Goal: Answer question/provide support

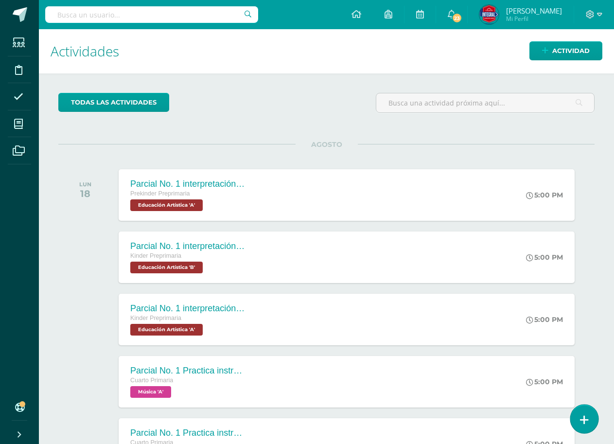
click at [586, 415] on icon at bounding box center [584, 419] width 9 height 11
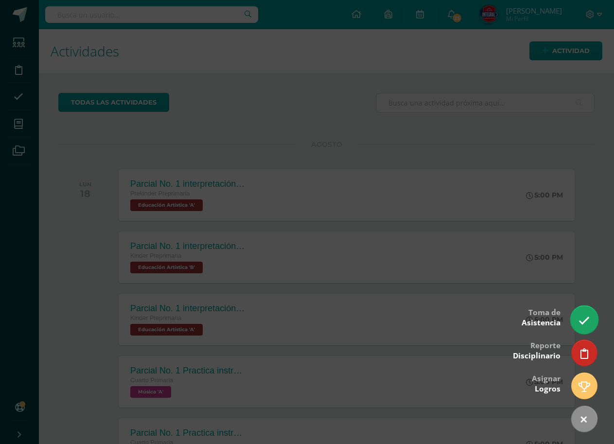
click at [591, 318] on link at bounding box center [584, 319] width 28 height 28
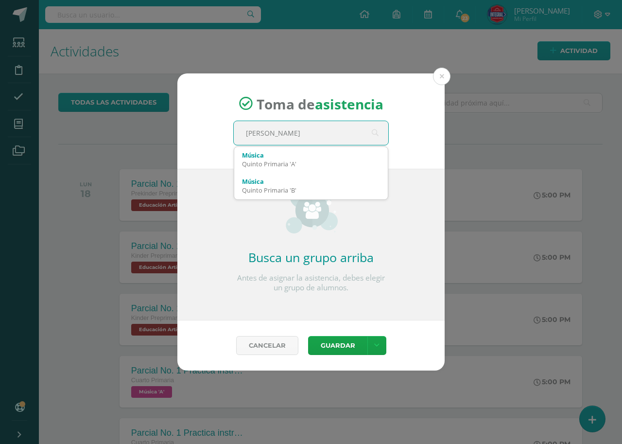
type input "Quinto perito contador"
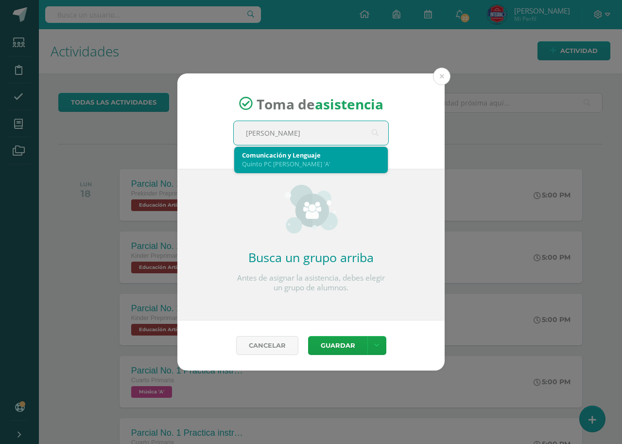
click at [256, 154] on div "Comunicación y Lenguaje" at bounding box center [311, 155] width 138 height 9
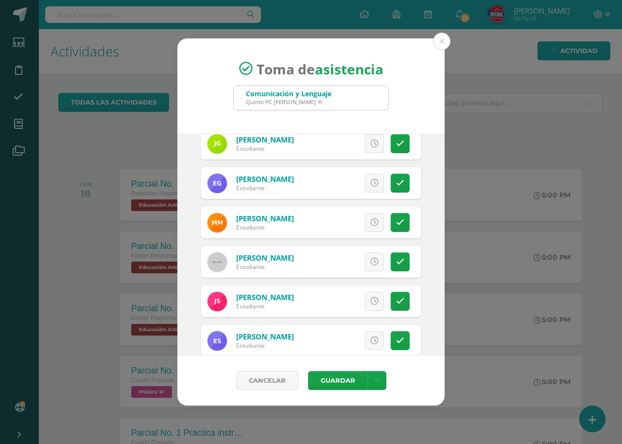
scroll to position [145, 0]
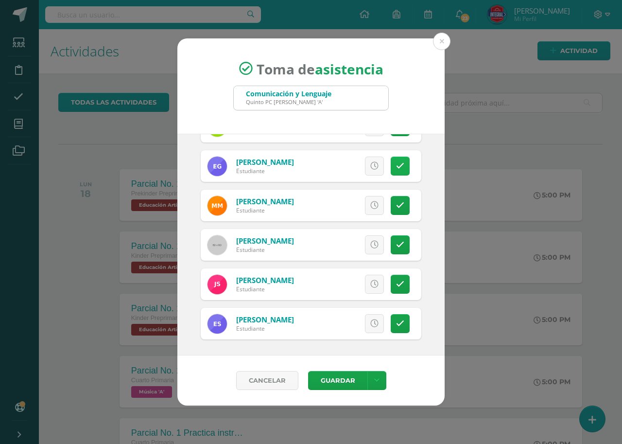
click at [396, 164] on icon at bounding box center [400, 166] width 8 height 8
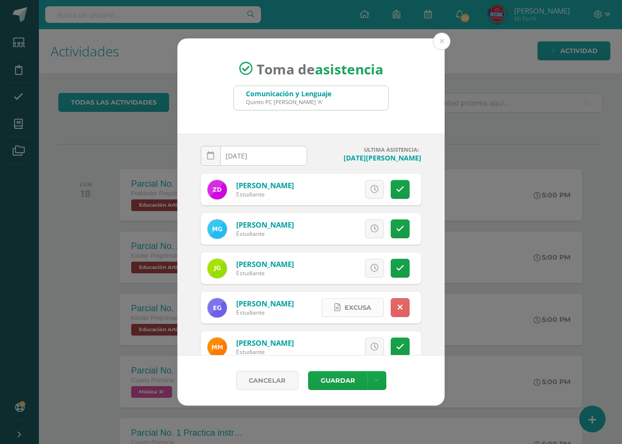
scroll to position [0, 0]
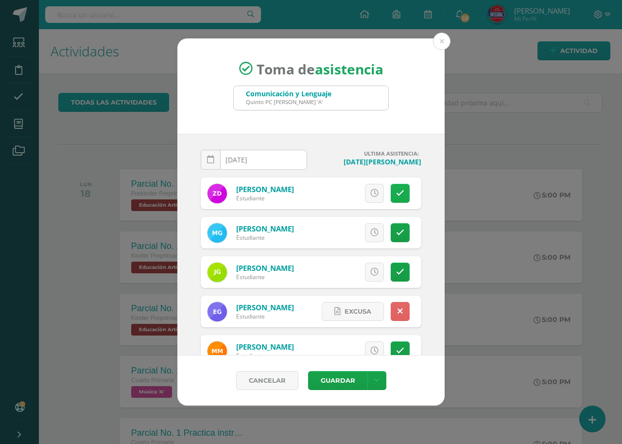
click at [396, 193] on icon at bounding box center [400, 193] width 8 height 8
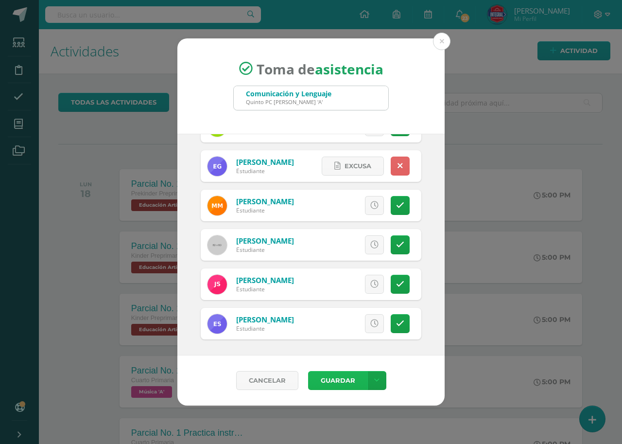
click at [319, 375] on button "Guardar" at bounding box center [337, 380] width 59 height 19
